Goal: Information Seeking & Learning: Learn about a topic

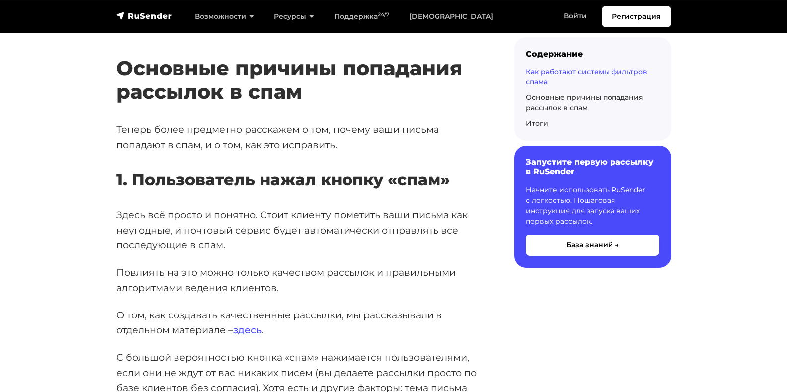
scroll to position [3321, 0]
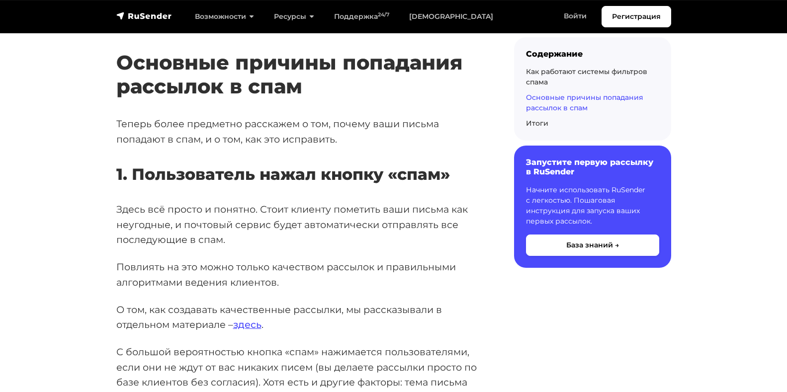
click at [191, 392] on link "кликбейтом" at bounding box center [210, 398] width 60 height 12
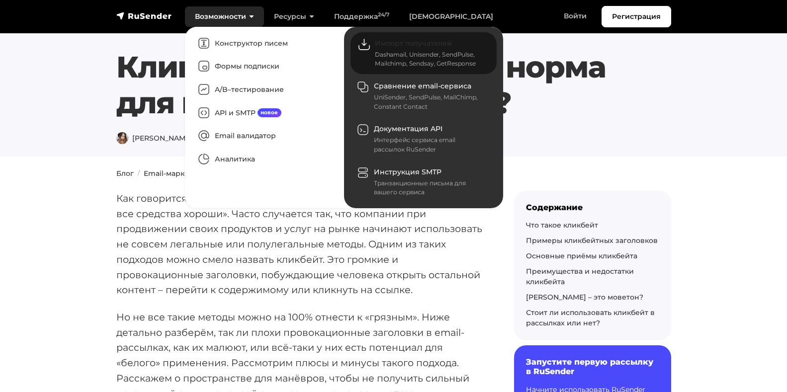
click at [371, 38] on link "Импорт получателей Dashamail, Unisender, SendPulse, Mailchimp, Sendsay, GetResp…" at bounding box center [424, 53] width 146 height 42
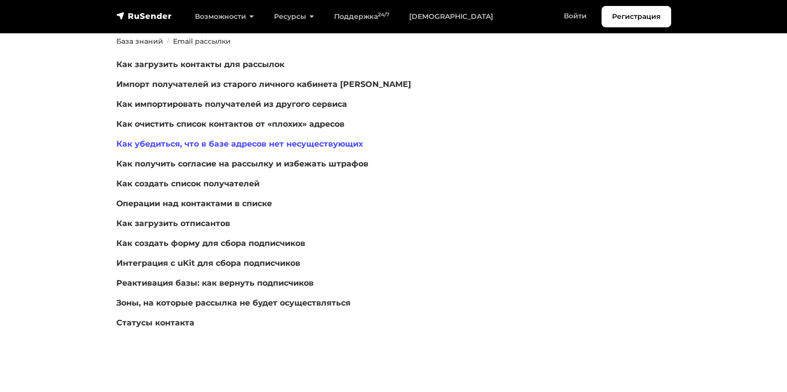
scroll to position [150, 0]
